Goal: Task Accomplishment & Management: Manage account settings

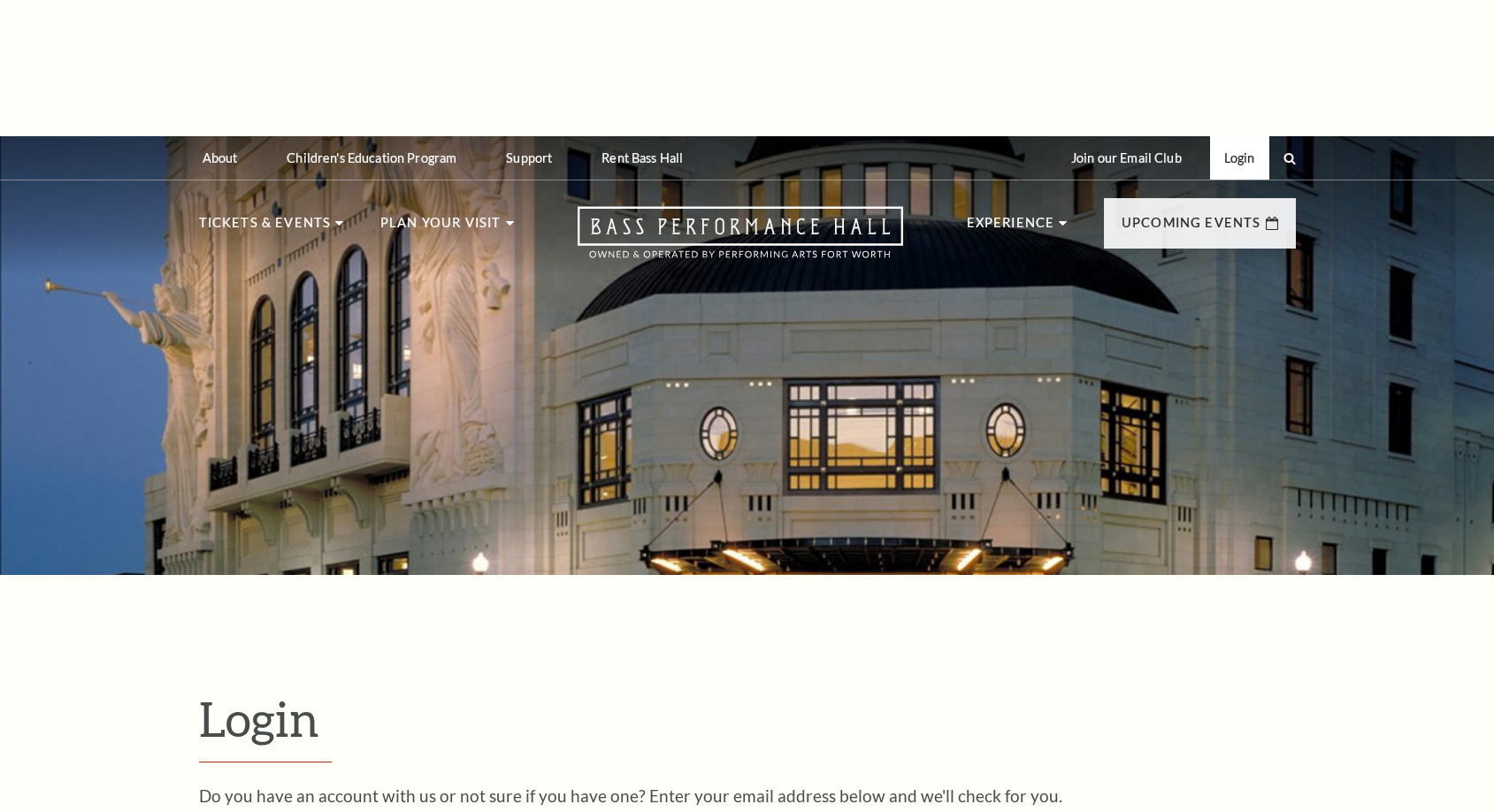
click at [1239, 136] on link "Login" at bounding box center [1240, 158] width 59 height 44
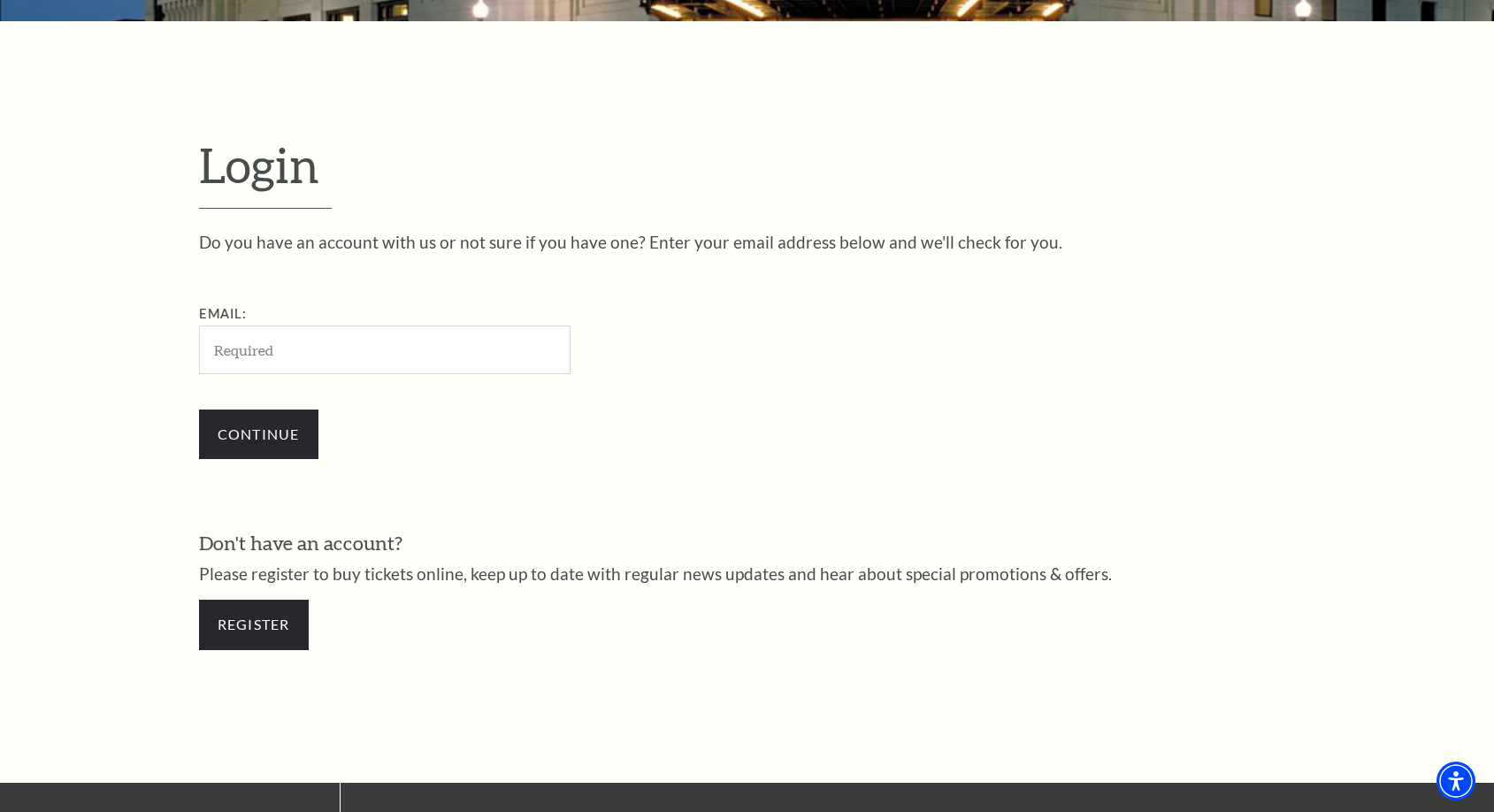
type input "4267754"
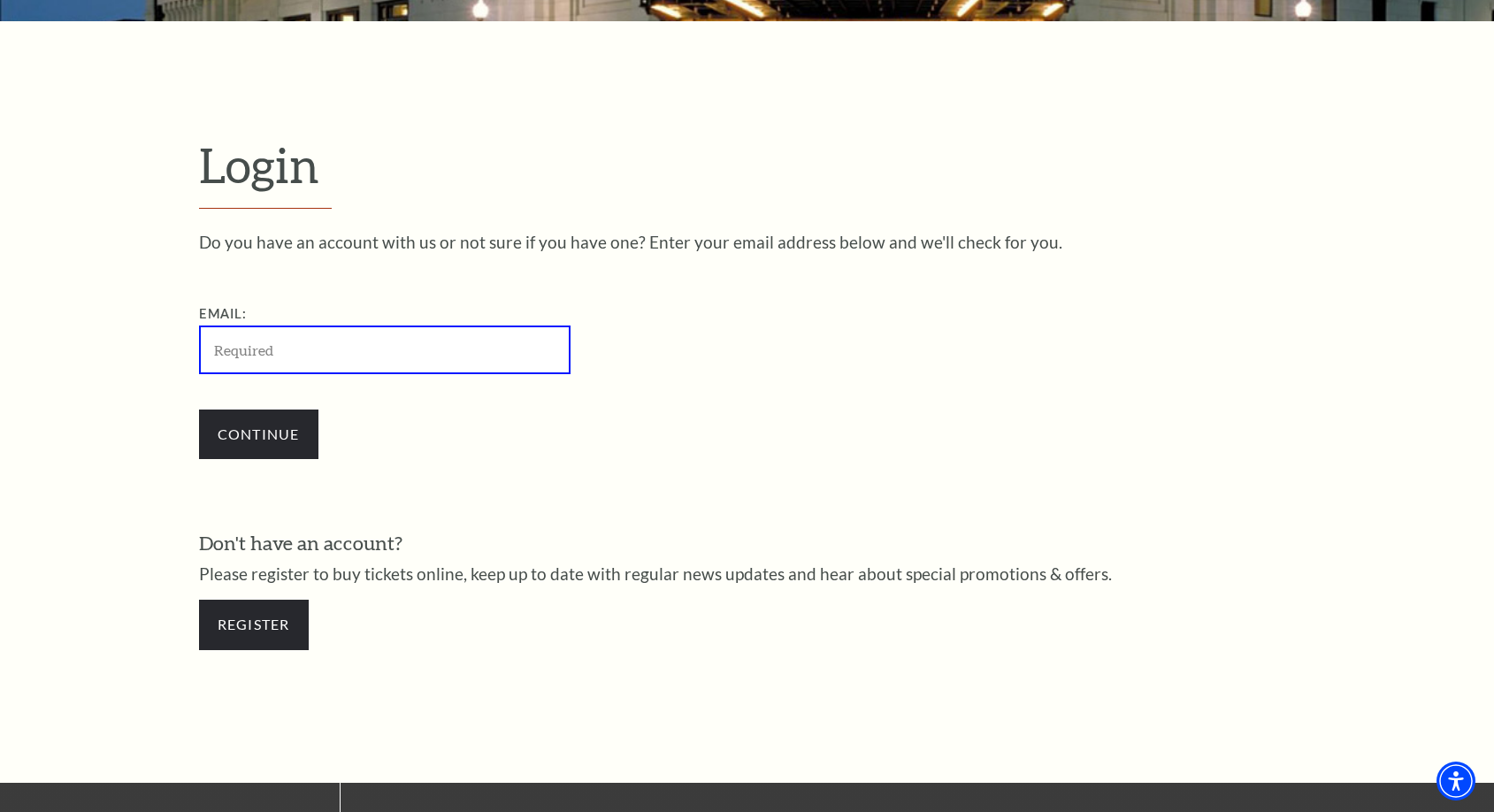
click at [377, 325] on input "Email:" at bounding box center [385, 349] width 372 height 48
click at [376, 325] on input "Email:" at bounding box center [385, 349] width 372 height 48
paste input "antoniodehoyos@mysalestuff.com"
type input "antoniodehoyos@mysalestuff.com"
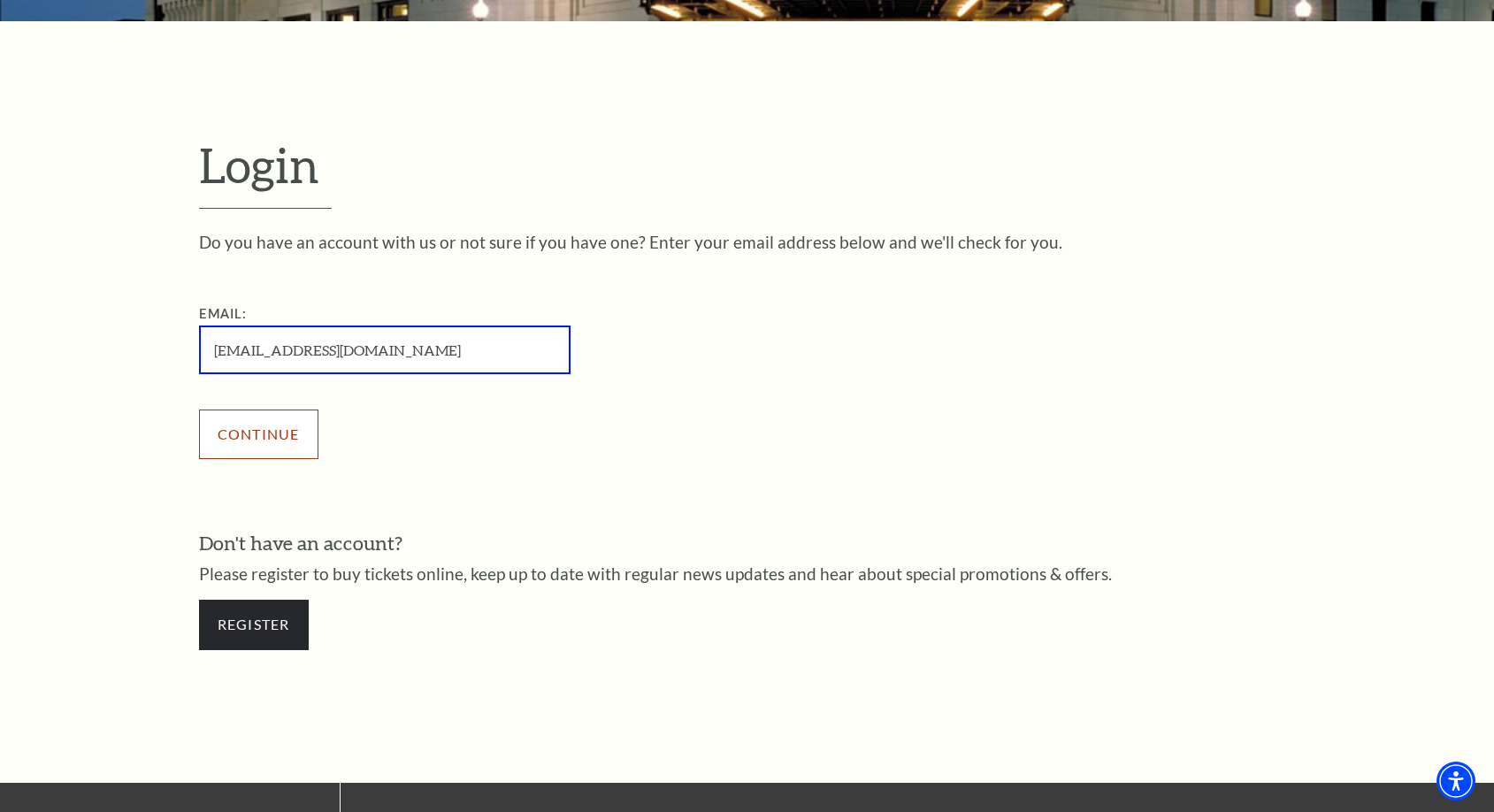
click at [298, 409] on input "Continue" at bounding box center [258, 434] width 119 height 49
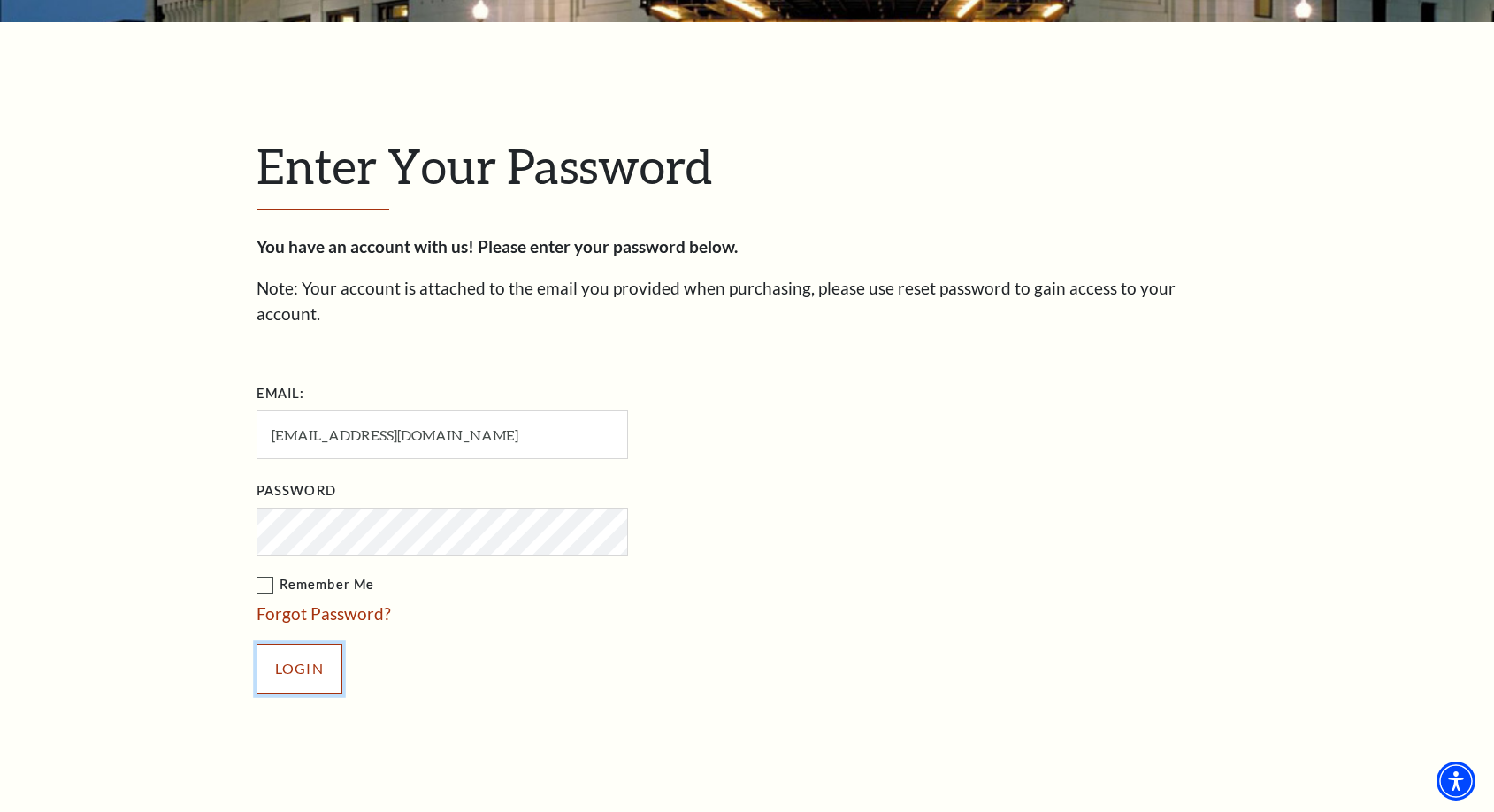
drag, startPoint x: 301, startPoint y: 508, endPoint x: 438, endPoint y: 450, distance: 148.8
click at [306, 644] on input "Login" at bounding box center [299, 669] width 86 height 49
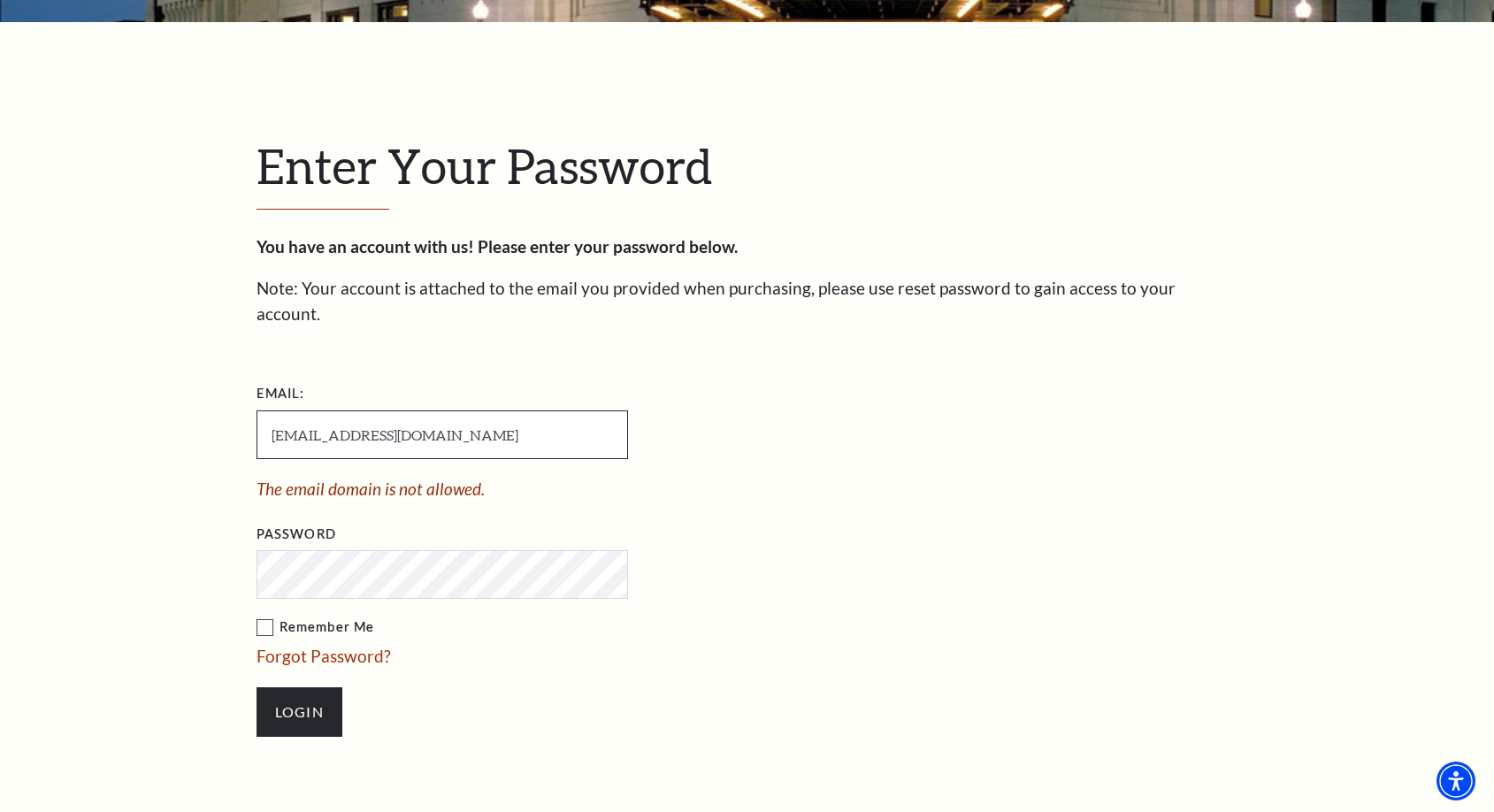
click at [558, 410] on input "[EMAIL_ADDRESS][DOMAIN_NAME]" at bounding box center [442, 434] width 372 height 48
click at [562, 410] on input "antoniodehoyos@mysalestuff.com" at bounding box center [442, 434] width 372 height 48
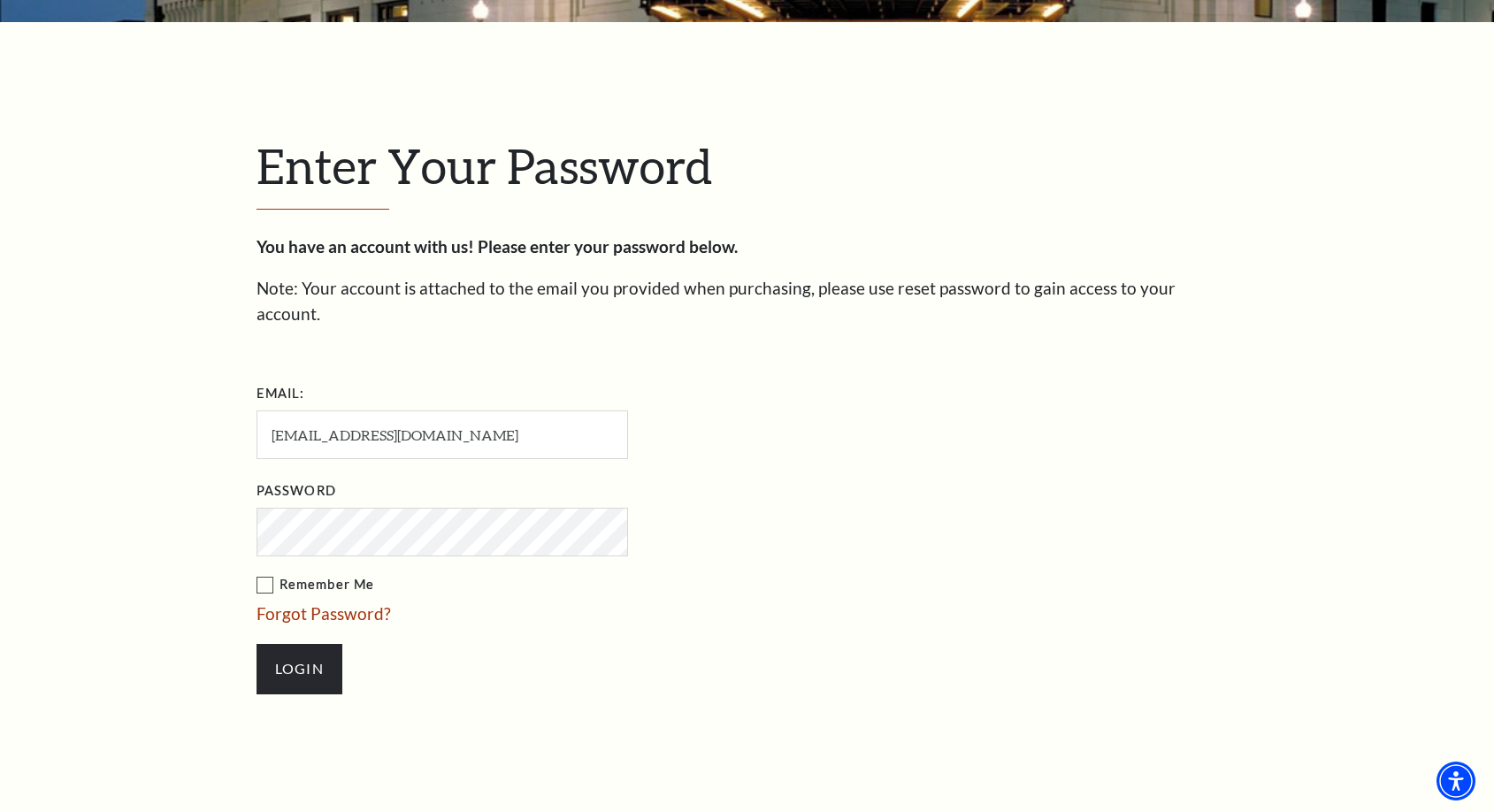
click at [788, 601] on li "Forgot Password?" at bounding box center [531, 614] width 549 height 26
click at [796, 477] on li "Password" at bounding box center [531, 516] width 549 height 79
click at [948, 379] on form "Email: antoniodehoyos@mysalestuff.com Password Remember Me Forgot Password? Log…" at bounding box center [747, 545] width 982 height 333
click at [314, 644] on input "Login" at bounding box center [299, 669] width 86 height 49
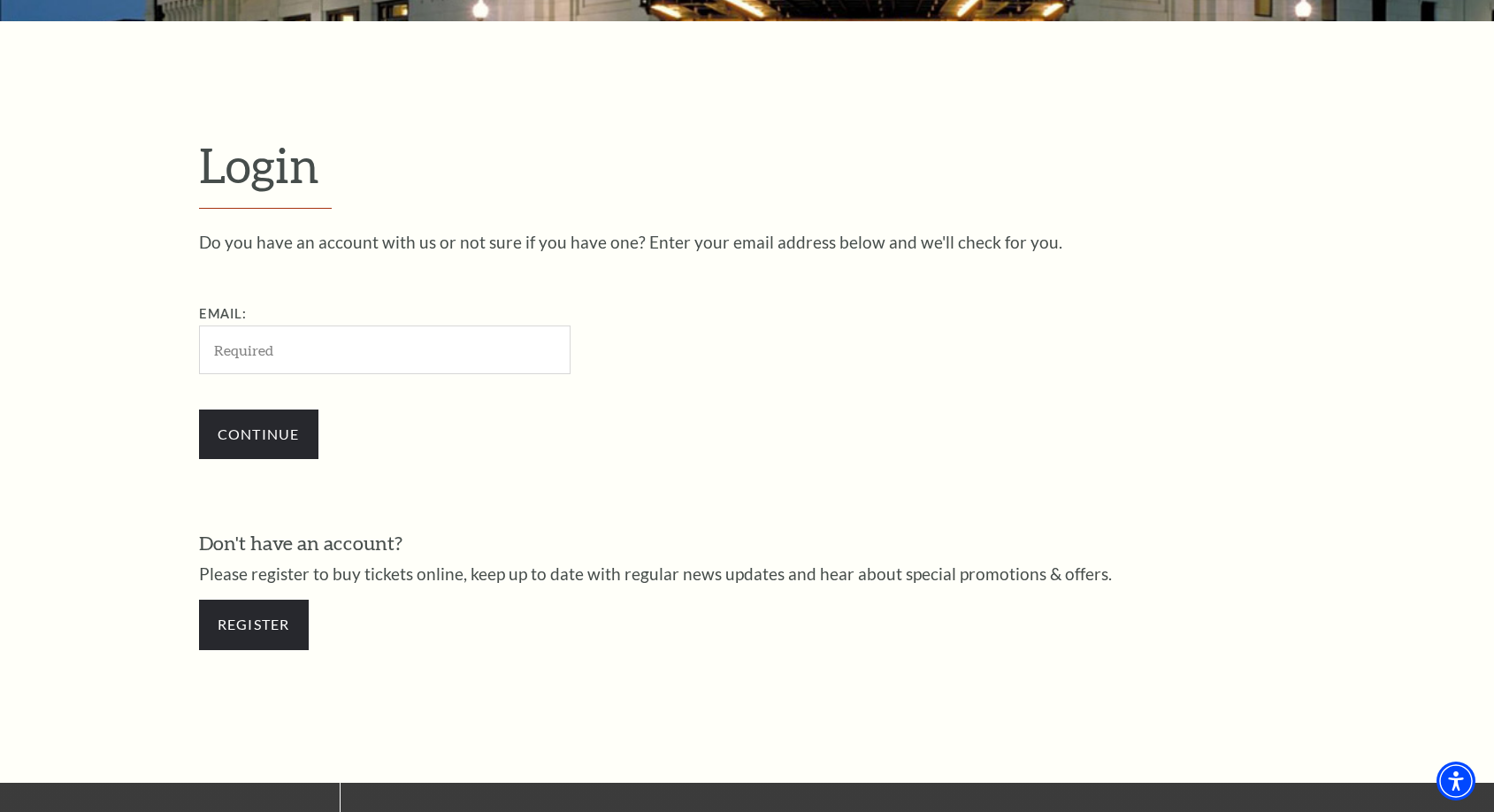
click at [712, 392] on div "Continue" at bounding box center [473, 434] width 549 height 85
click at [796, 364] on div "Do you have an account with us or not sure if you have one? Enter your email ad…" at bounding box center [747, 450] width 1097 height 435
drag, startPoint x: 1112, startPoint y: 335, endPoint x: 1112, endPoint y: 323, distance: 12.0
click at [1111, 334] on div "Do you have an account with us or not sure if you have one? Enter your email ad…" at bounding box center [747, 355] width 1097 height 243
